Goal: Transaction & Acquisition: Download file/media

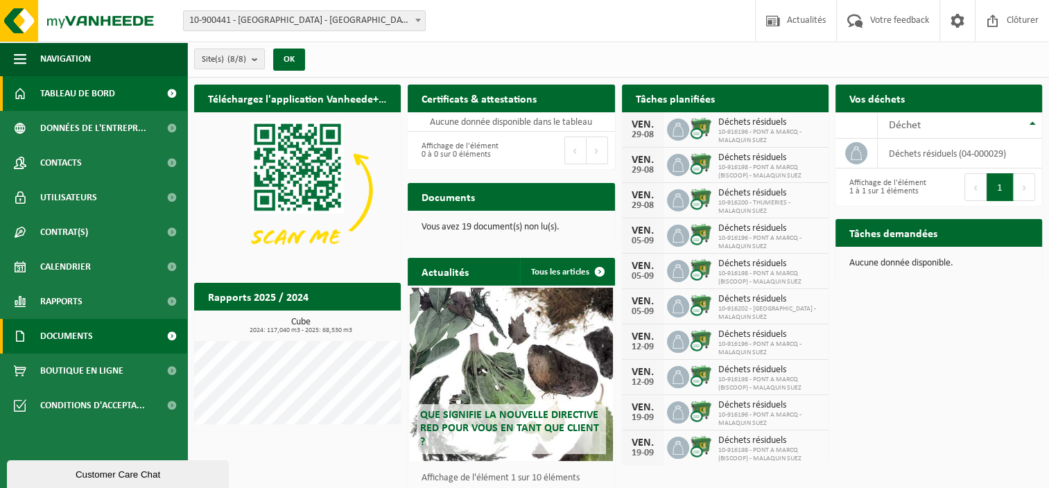
click at [97, 334] on link "Documents" at bounding box center [93, 336] width 187 height 35
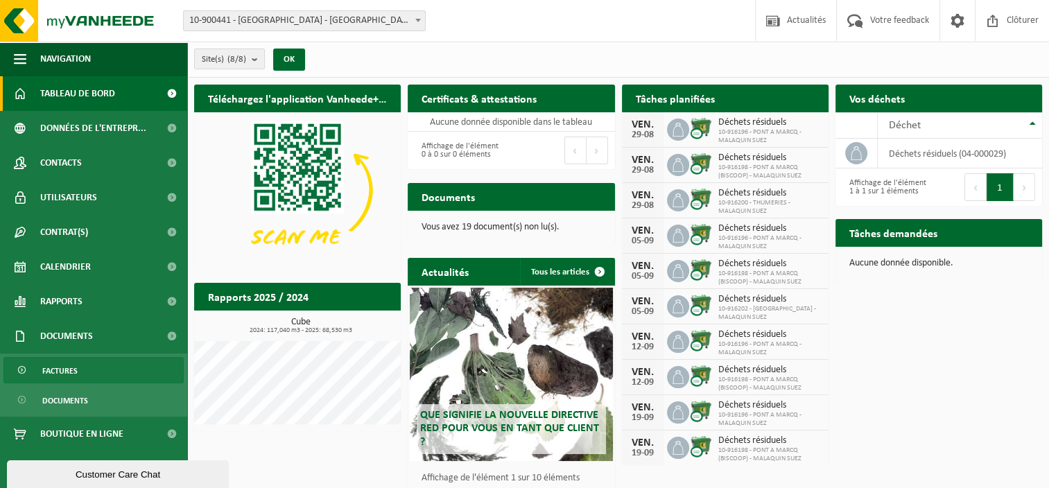
click at [72, 371] on span "Factures" at bounding box center [59, 371] width 35 height 26
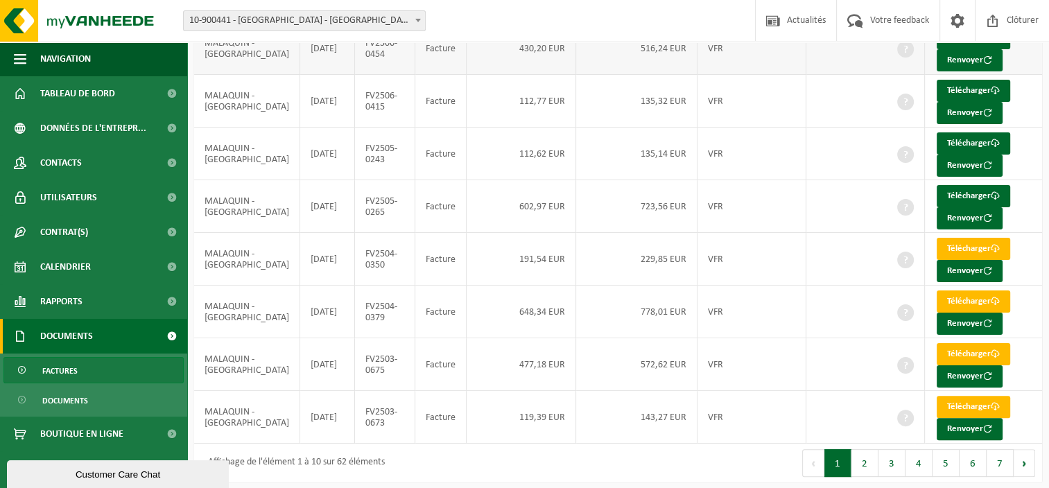
scroll to position [291, 0]
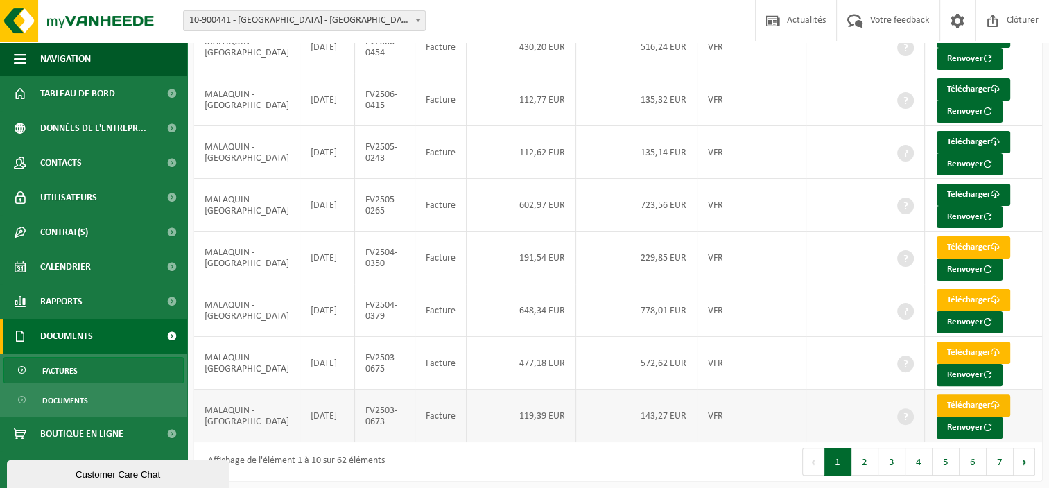
click at [945, 399] on link "Télécharger" at bounding box center [972, 405] width 73 height 22
click at [990, 348] on span at bounding box center [994, 352] width 9 height 9
click at [593, 21] on div "Site: 10-900441 - [GEOGRAPHIC_DATA] - [GEOGRAPHIC_DATA] - [GEOGRAPHIC_DATA][PER…" at bounding box center [524, 21] width 1049 height 42
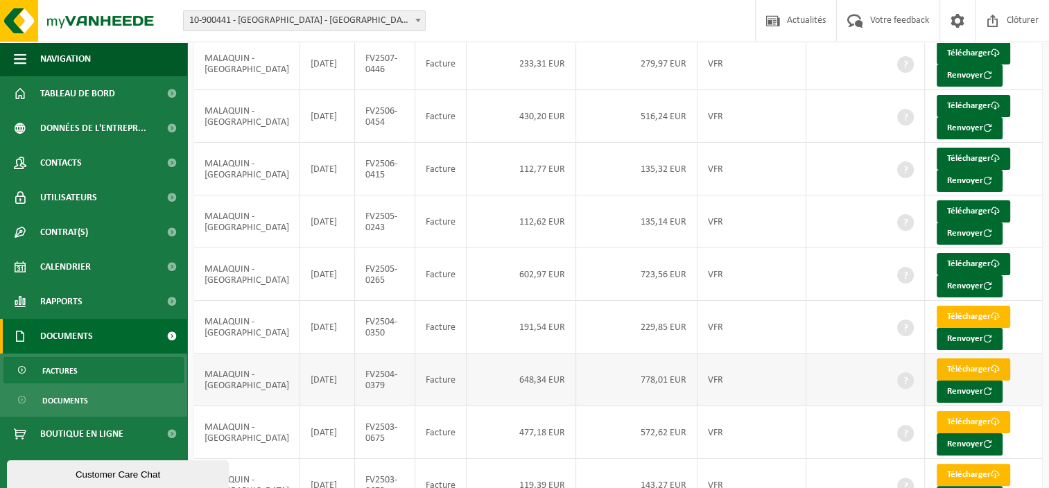
click at [936, 361] on link "Télécharger" at bounding box center [972, 369] width 73 height 22
click at [617, 313] on td "229,85 EUR" at bounding box center [636, 327] width 121 height 53
click at [940, 312] on link "Télécharger" at bounding box center [972, 317] width 73 height 22
click at [552, 24] on div "Site: 10-900441 - [GEOGRAPHIC_DATA] - [GEOGRAPHIC_DATA] - [GEOGRAPHIC_DATA][PER…" at bounding box center [524, 21] width 1049 height 42
